Goal: Transaction & Acquisition: Purchase product/service

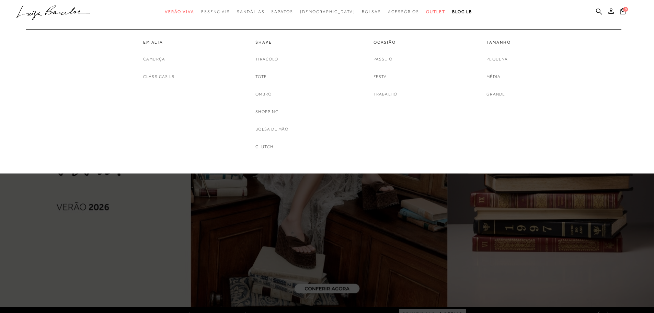
click at [362, 11] on span "Bolsas" at bounding box center [371, 11] width 19 height 5
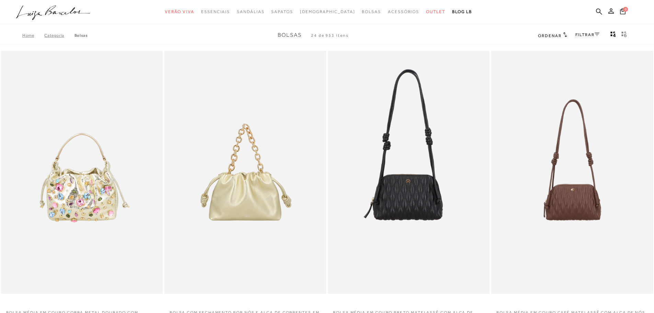
click at [597, 34] on icon at bounding box center [597, 34] width 5 height 3
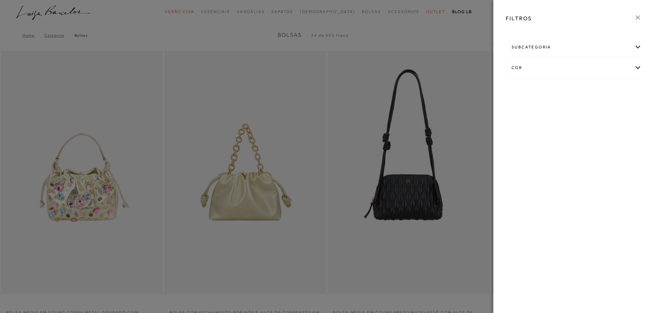
click at [628, 51] on div "subcategoria" at bounding box center [573, 47] width 135 height 18
click at [634, 64] on div "cor" at bounding box center [573, 68] width 135 height 18
click at [634, 65] on div "cor" at bounding box center [573, 68] width 135 height 18
click at [643, 18] on div "FILTROS" at bounding box center [573, 19] width 147 height 18
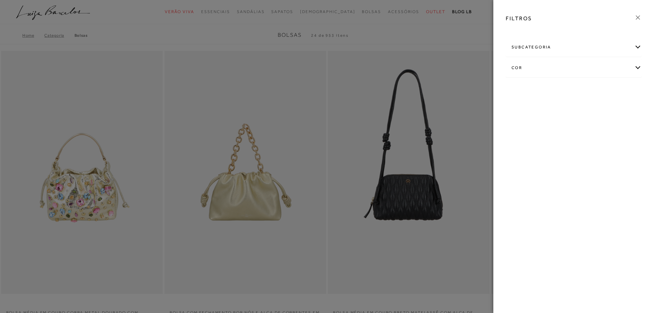
click at [640, 17] on icon at bounding box center [638, 18] width 8 height 8
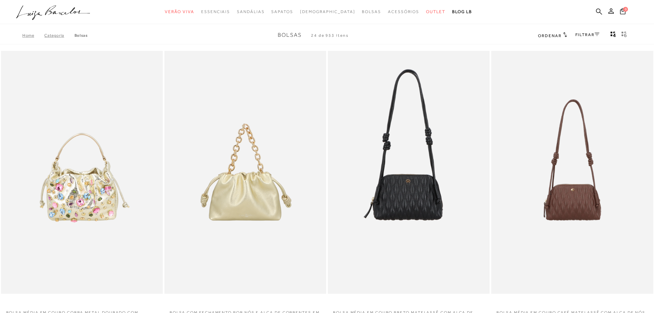
click at [560, 36] on span "Ordenar" at bounding box center [549, 35] width 23 height 5
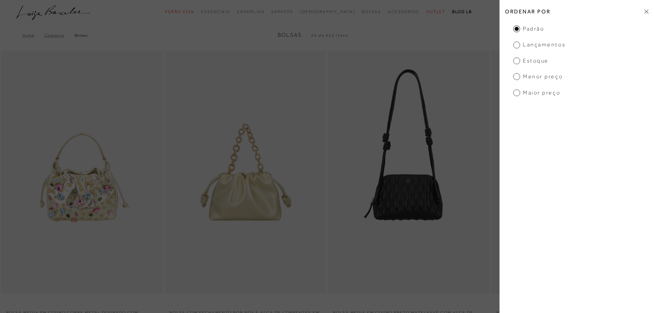
click at [538, 78] on span "Menor preço" at bounding box center [537, 77] width 49 height 8
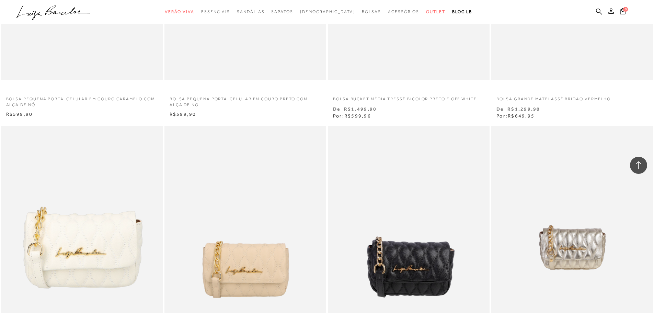
scroll to position [893, 0]
